Goal: Task Accomplishment & Management: Manage account settings

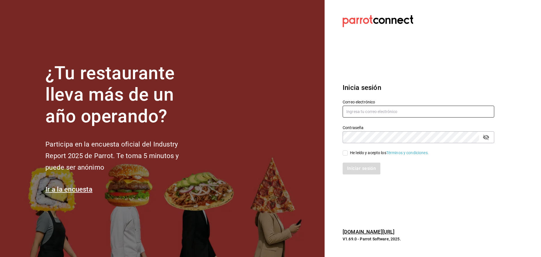
type input "[EMAIL_ADDRESS][DOMAIN_NAME]"
click at [348, 153] on span "He leído y acepto los Términos y condiciones." at bounding box center [388, 153] width 81 height 6
click at [348, 153] on input "He leído y acepto los Términos y condiciones." at bounding box center [345, 152] width 5 height 5
checkbox input "true"
click at [350, 168] on button "Iniciar sesión" at bounding box center [362, 169] width 38 height 12
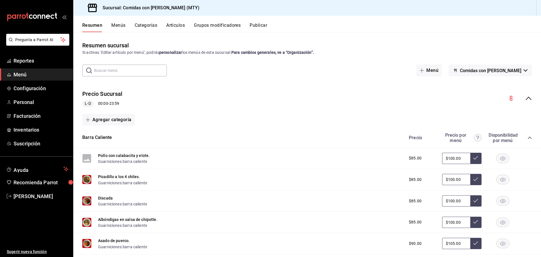
click at [525, 99] on icon "collapse-menu-row" at bounding box center [528, 98] width 7 height 7
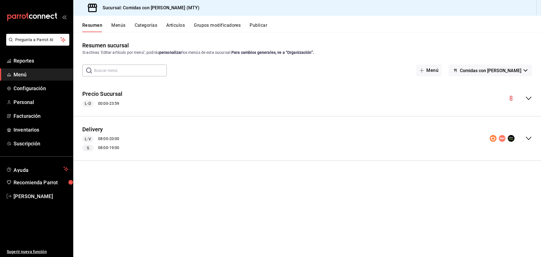
click at [530, 138] on icon "collapse-menu-row" at bounding box center [529, 138] width 6 height 3
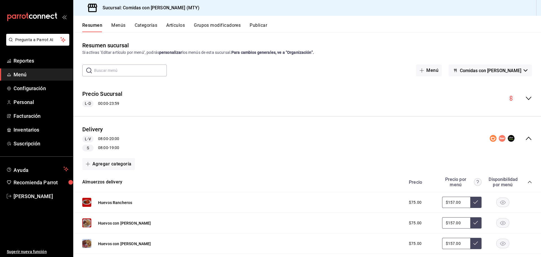
click at [527, 182] on icon "collapse-category-row" at bounding box center [529, 182] width 5 height 5
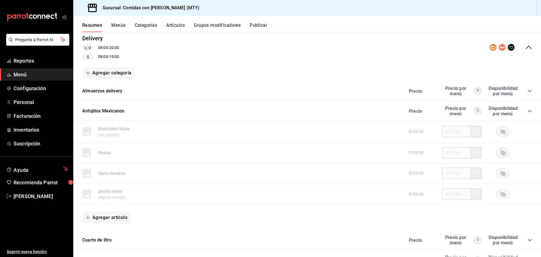
scroll to position [112, 0]
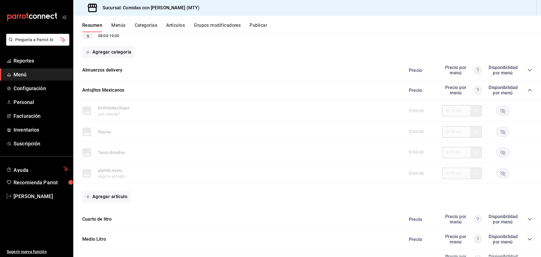
click at [527, 88] on icon "collapse-category-row" at bounding box center [529, 90] width 5 height 5
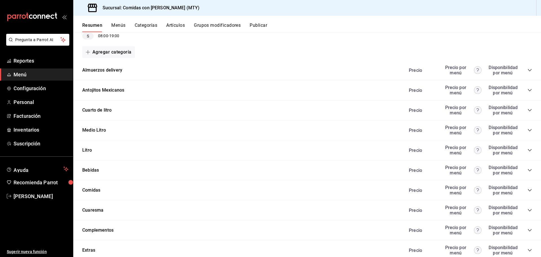
click at [528, 190] on icon "collapse-category-row" at bounding box center [530, 190] width 4 height 2
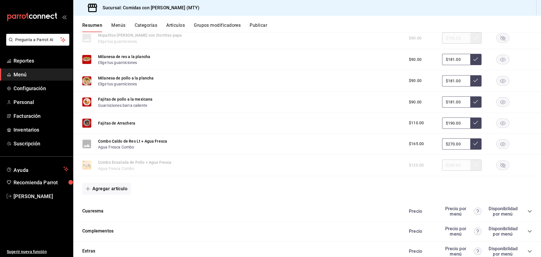
scroll to position [1278, 0]
